Goal: Communication & Community: Ask a question

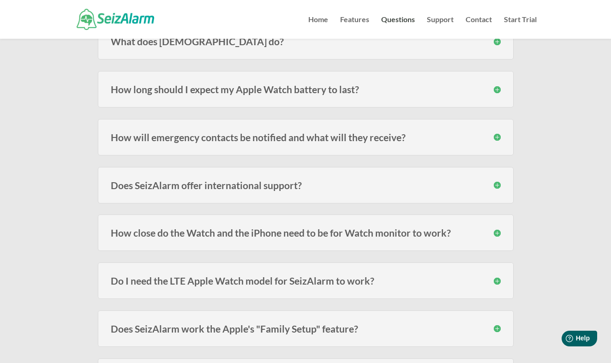
scroll to position [150, 0]
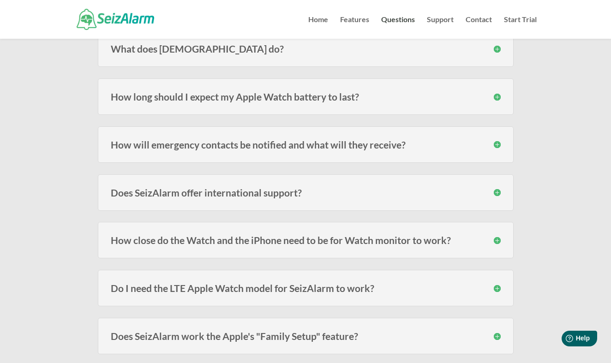
click at [497, 96] on h3 "How long should I expect my Apple Watch battery to last?" at bounding box center [306, 97] width 390 height 10
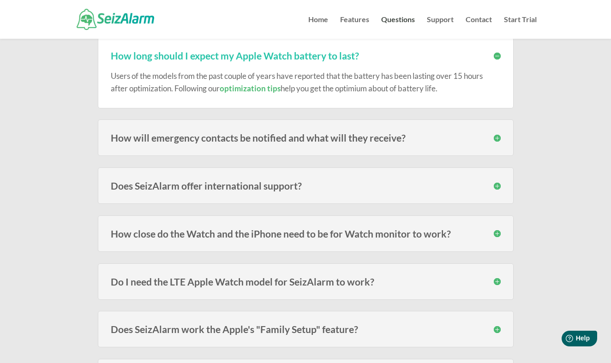
scroll to position [193, 0]
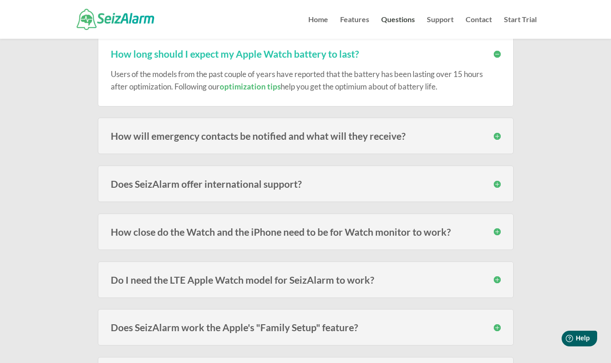
click at [497, 136] on h3 "How will emergency contacts be notified and what will they receive?" at bounding box center [306, 136] width 390 height 10
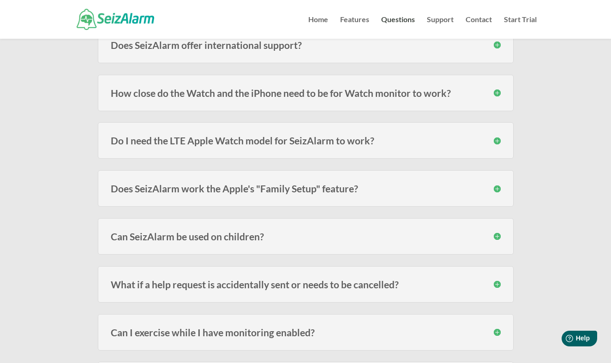
scroll to position [392, 0]
click at [496, 141] on h3 "Do I need the LTE Apple Watch model for SeizAlarm to work?" at bounding box center [306, 141] width 390 height 10
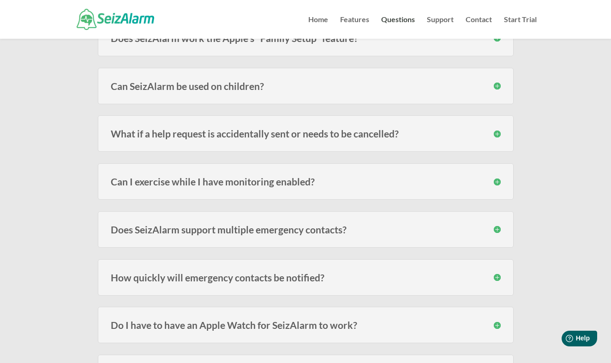
scroll to position [600, 0]
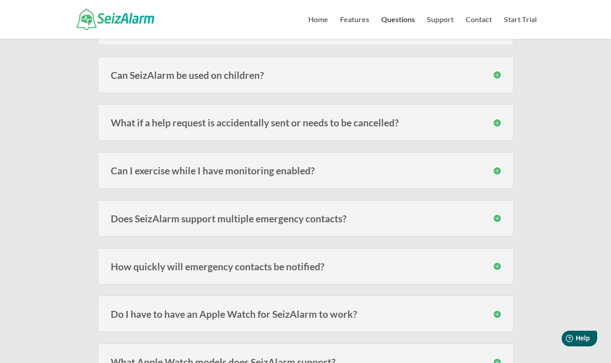
click at [497, 168] on h3 "Can I exercise while I have monitoring enabled?" at bounding box center [306, 171] width 390 height 10
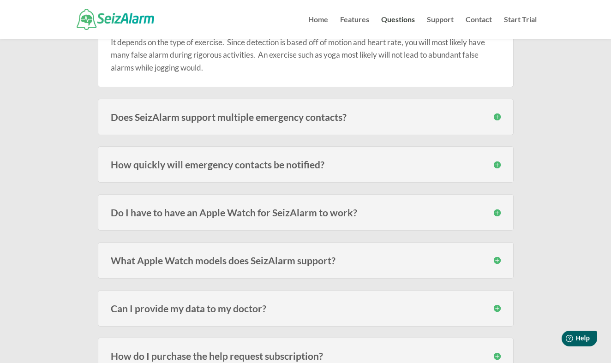
scroll to position [749, 0]
click at [496, 211] on h3 "Do I have to have an Apple Watch for SeizAlarm to work?" at bounding box center [306, 213] width 390 height 10
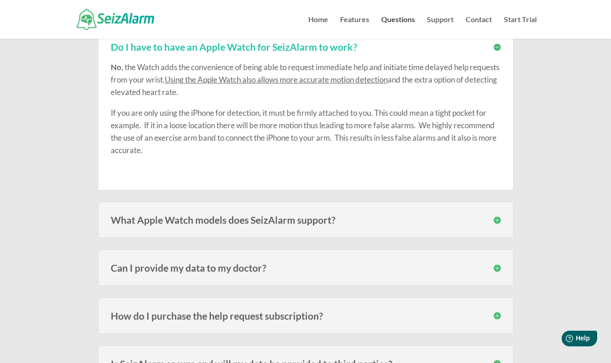
scroll to position [913, 0]
click at [497, 217] on h3 "What Apple Watch models does SeizAlarm support?" at bounding box center [306, 221] width 390 height 10
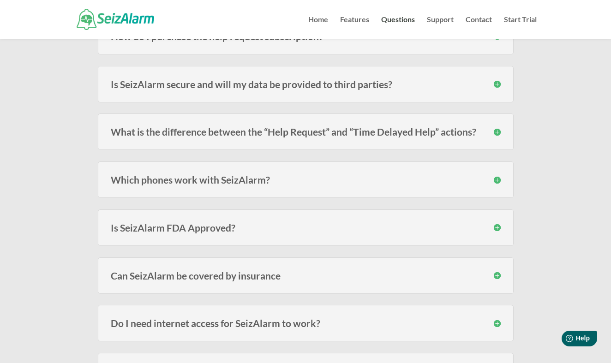
scroll to position [1258, 0]
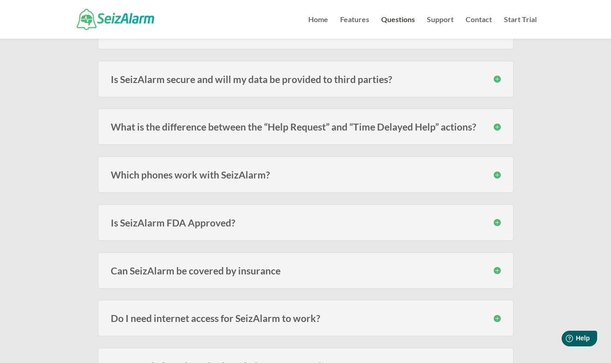
click at [497, 218] on h3 "Is SeizAlarm FDA Approved?" at bounding box center [306, 223] width 390 height 10
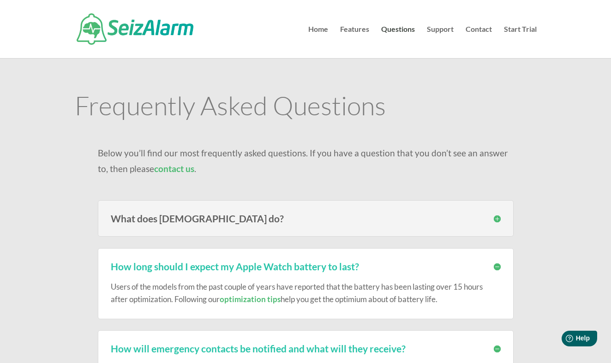
scroll to position [0, 0]
click at [165, 169] on link "contact us" at bounding box center [174, 168] width 40 height 11
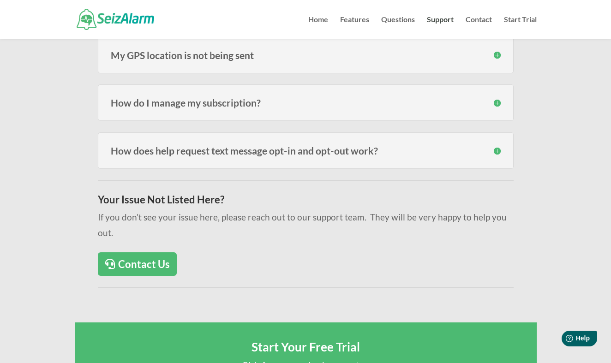
scroll to position [471, 0]
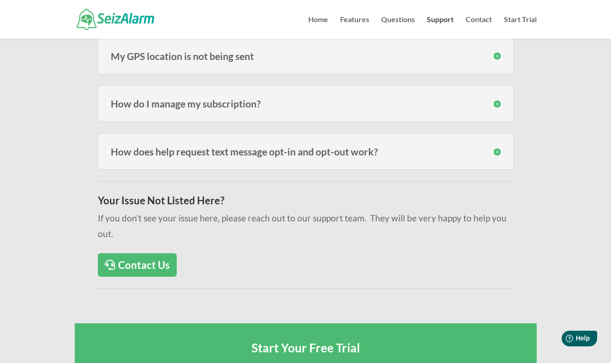
click at [157, 253] on link "Contact Us" at bounding box center [137, 265] width 79 height 24
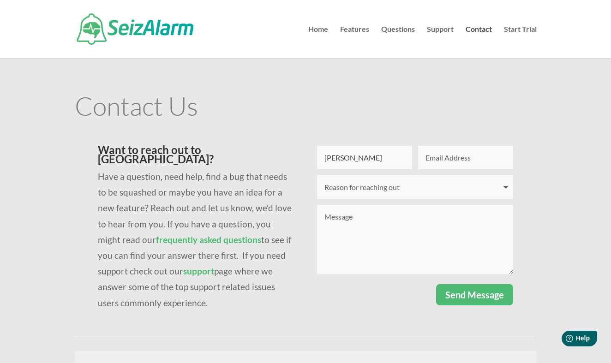
type input "Fiona"
type input "fiona"
type input "fiona.tunley1@gmail.com"
select select "I have a question"
click at [325, 216] on textarea "Message" at bounding box center [415, 239] width 196 height 69
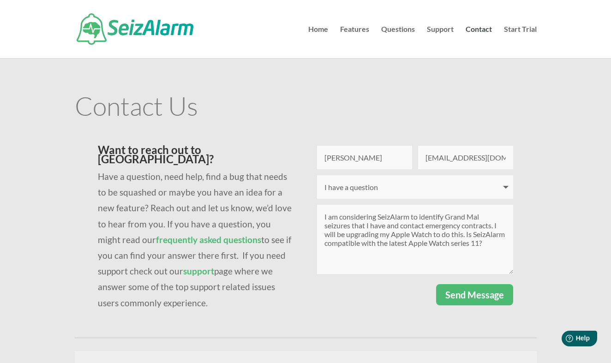
type textarea "I am considering SeizAlarm to identify Grand Mal seizures that I have and conta…"
click at [460, 293] on button "Send Message" at bounding box center [474, 294] width 77 height 21
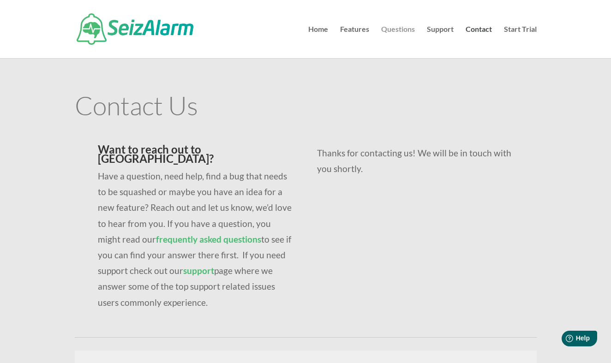
click at [404, 28] on link "Questions" at bounding box center [398, 42] width 34 height 32
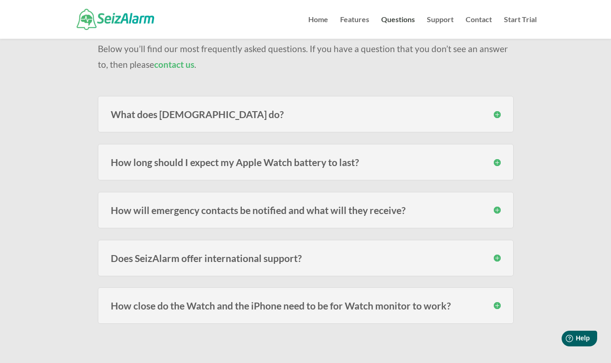
scroll to position [110, 0]
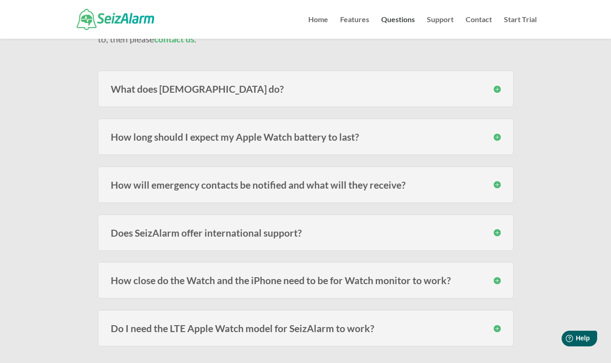
click at [499, 88] on h3 "What does [DEMOGRAPHIC_DATA] do?" at bounding box center [306, 89] width 390 height 10
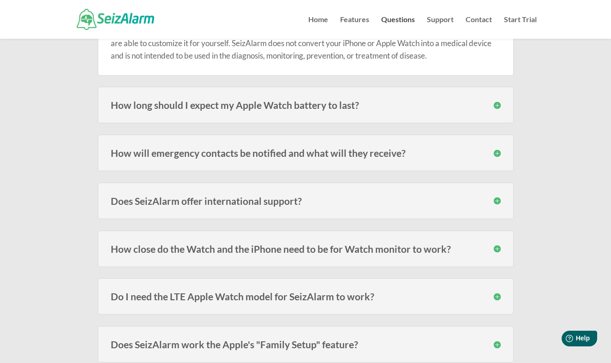
scroll to position [231, 0]
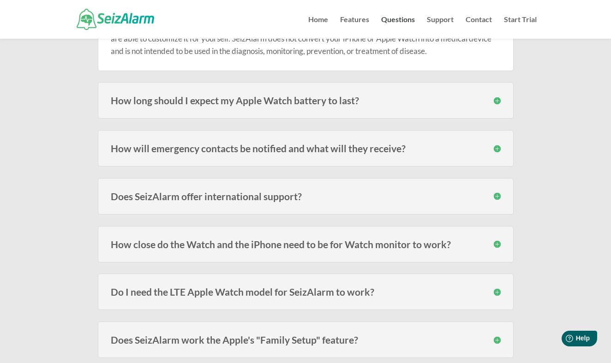
click at [499, 149] on h3 "How will emergency contacts be notified and what will they receive?" at bounding box center [306, 148] width 390 height 10
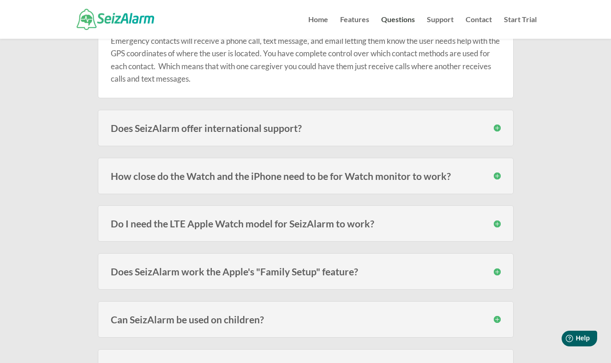
scroll to position [363, 0]
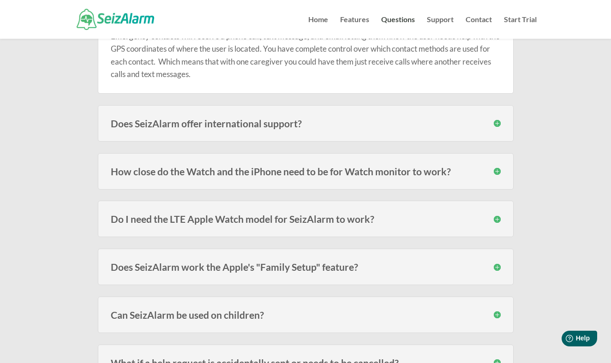
click at [498, 122] on h3 "Does SeizAlarm offer international support?" at bounding box center [306, 124] width 390 height 10
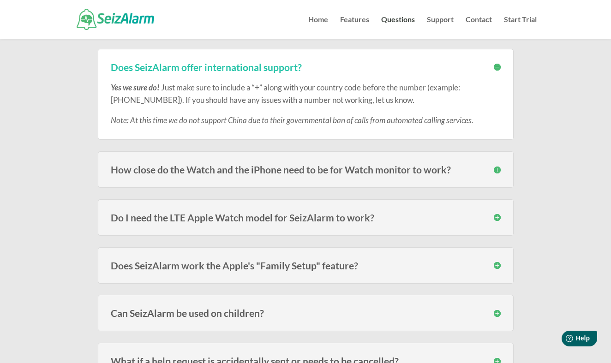
scroll to position [426, 0]
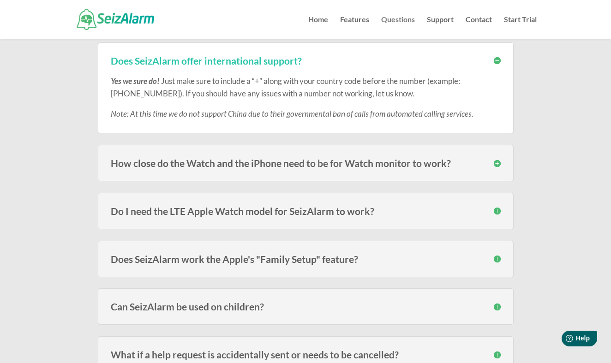
click at [399, 17] on link "Questions" at bounding box center [398, 27] width 34 height 23
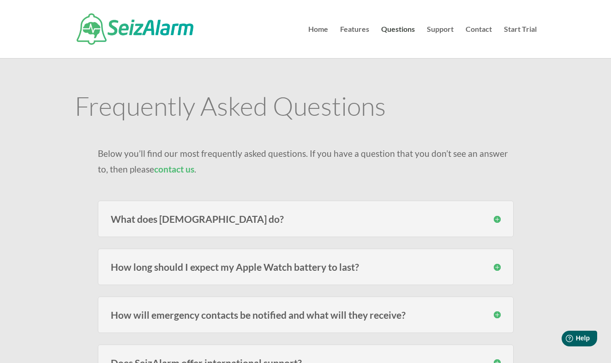
click at [173, 169] on link "contact us" at bounding box center [174, 169] width 40 height 11
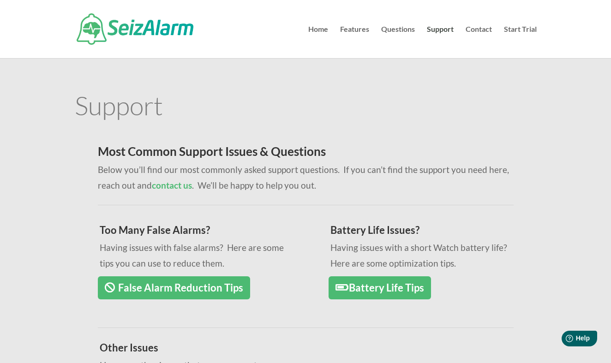
click at [176, 185] on strong "contact us" at bounding box center [172, 185] width 40 height 11
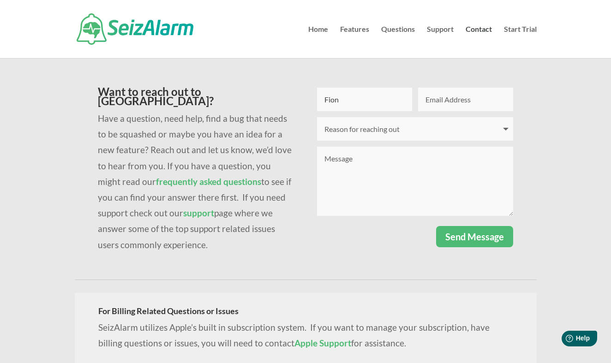
type input "[PERSON_NAME]"
type input "[EMAIL_ADDRESS][DOMAIN_NAME]"
select select "I have a question"
click at [331, 158] on textarea "Message" at bounding box center [415, 181] width 196 height 69
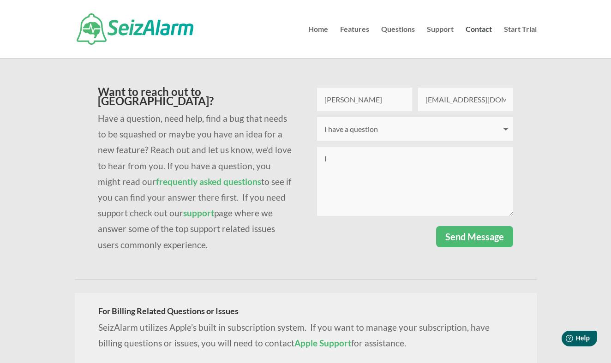
type textarea "I"
click at [332, 169] on textarea "Here is my question again but more refined." at bounding box center [415, 181] width 196 height 69
paste textarea "Hi SeizAlarm Support Team, I’m an Australian user interested in using SeizAlarm…"
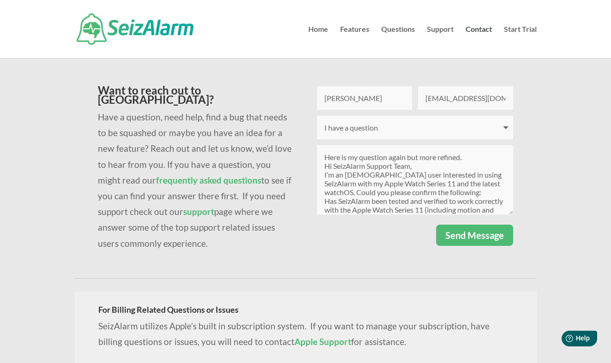
click at [326, 164] on textarea "Here is my question again but more refined. Hi SeizAlarm Support Team, I’m an A…" at bounding box center [415, 179] width 196 height 69
click at [321, 165] on textarea "Here is my question again but more refined. Hi SeizAlarm Support Team, I’m an A…" at bounding box center [415, 179] width 196 height 69
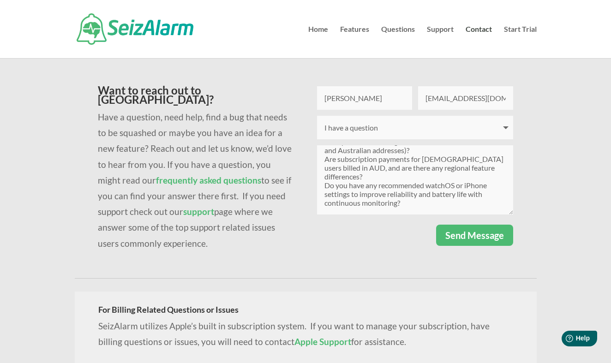
scroll to position [138, 0]
click at [410, 207] on textarea "Here is my question again but more refined. Hi SeizAlarm Support Team, I’m an A…" at bounding box center [415, 179] width 196 height 69
click at [329, 209] on textarea "Here is my question again but more refined. Hi SeizAlarm Support Team, I’m an A…" at bounding box center [415, 179] width 196 height 69
paste textarea "Thank you very much for your help — I’d appreciate any guidance or confirmation…"
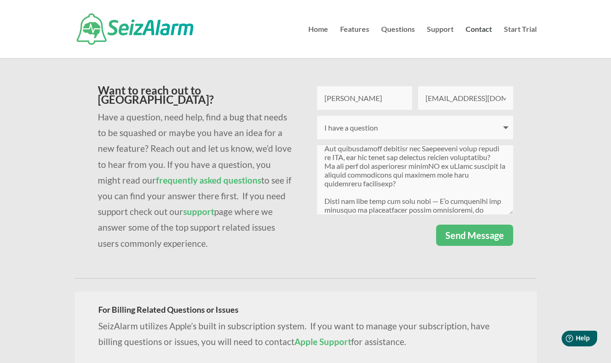
scroll to position [200, 0]
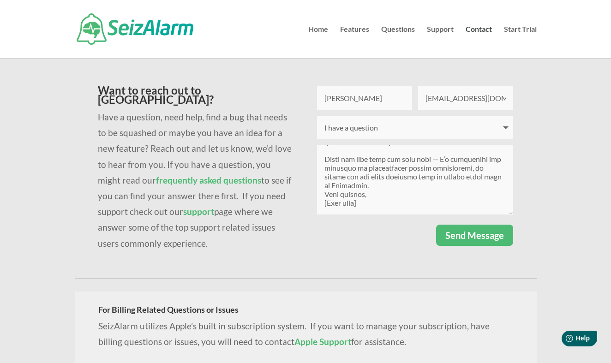
drag, startPoint x: 370, startPoint y: 205, endPoint x: 320, endPoint y: 203, distance: 50.8
click at [320, 203] on textarea "Message" at bounding box center [415, 179] width 196 height 69
click at [361, 181] on textarea "Message" at bounding box center [415, 179] width 196 height 69
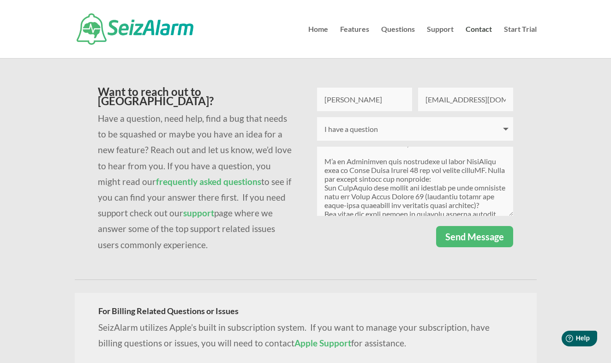
scroll to position [36, 0]
click at [492, 168] on textarea "Message" at bounding box center [415, 181] width 196 height 69
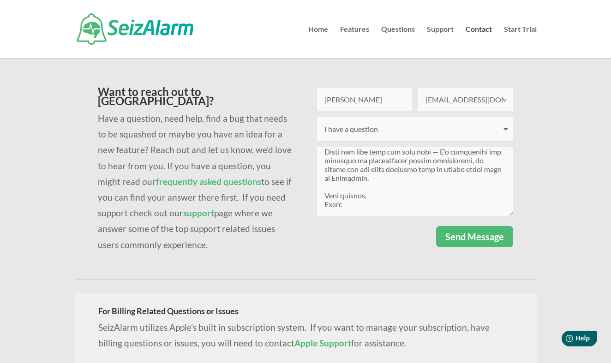
scroll to position [217, 0]
type textarea "Here is my question again but more refined. Hi SeizAlarm Support Team, I’m an A…"
click at [466, 236] on button "Send Message" at bounding box center [474, 236] width 77 height 21
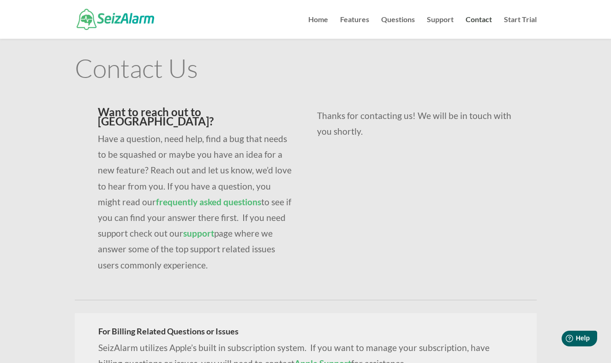
scroll to position [32, 0]
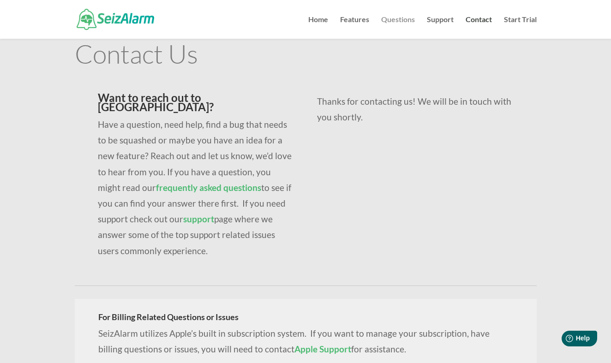
click at [401, 19] on link "Questions" at bounding box center [398, 27] width 34 height 23
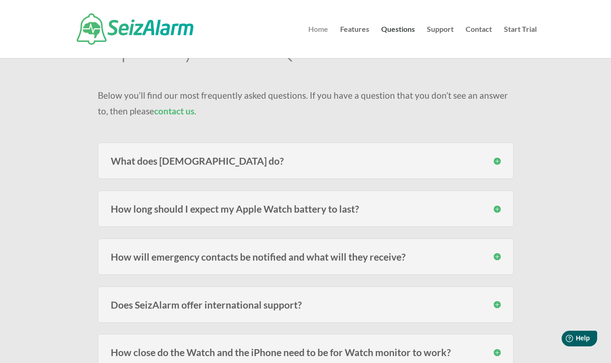
click at [317, 28] on link "Home" at bounding box center [318, 42] width 20 height 32
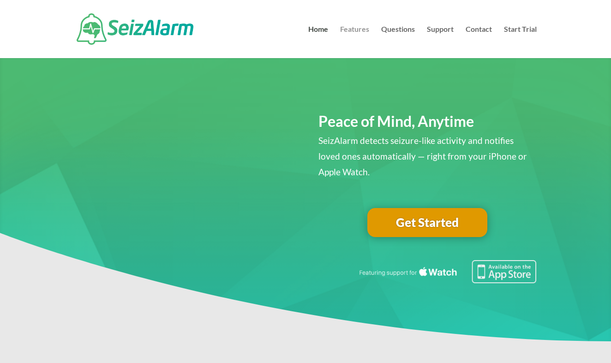
click at [359, 32] on link "Features" at bounding box center [354, 42] width 29 height 32
